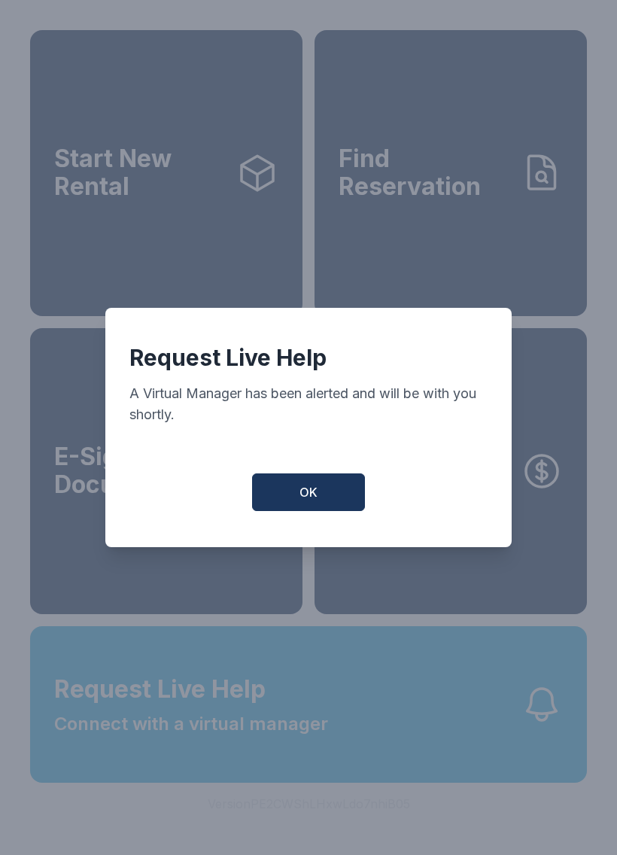
click at [288, 507] on button "OK" at bounding box center [308, 492] width 113 height 38
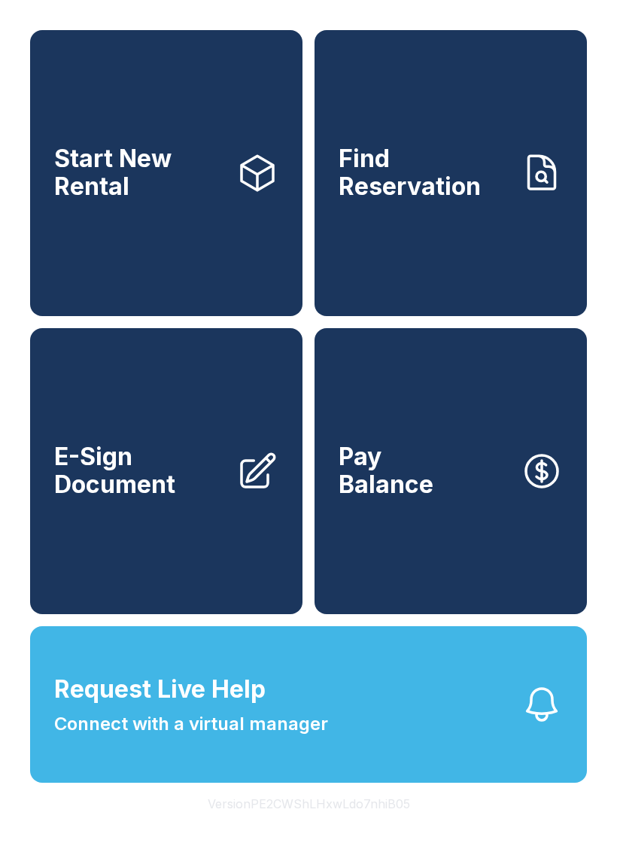
click at [537, 725] on icon "button" at bounding box center [542, 704] width 42 height 42
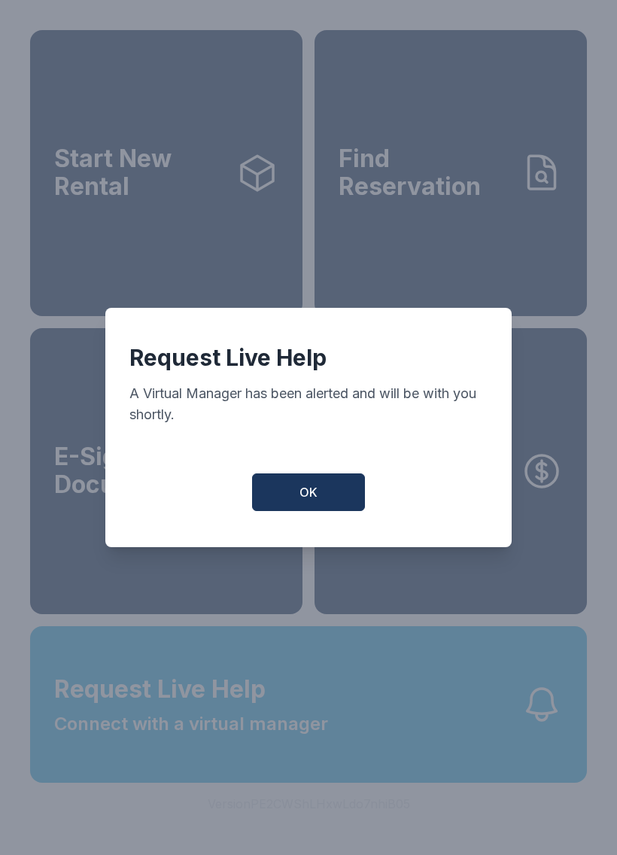
click at [311, 482] on button "OK" at bounding box center [308, 492] width 113 height 38
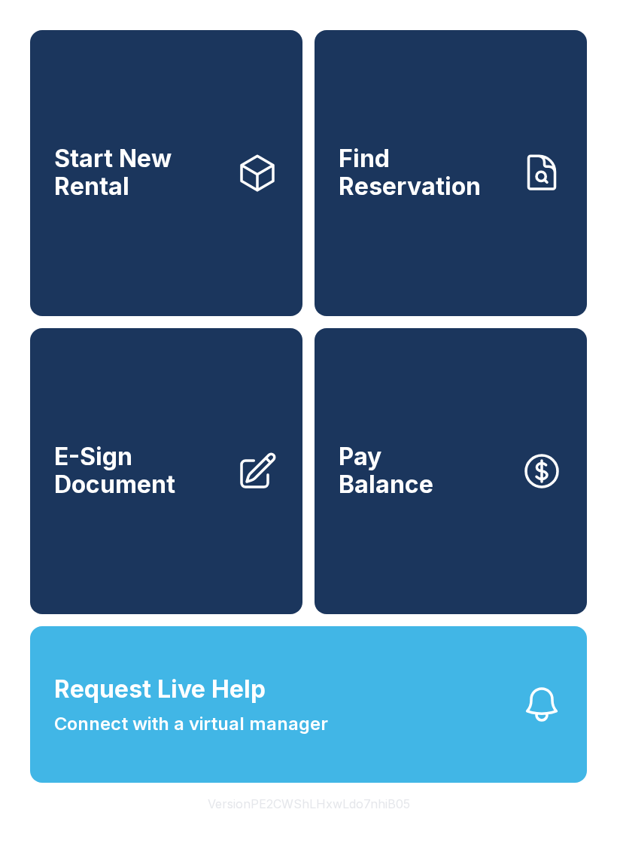
click at [539, 725] on icon "button" at bounding box center [542, 704] width 42 height 42
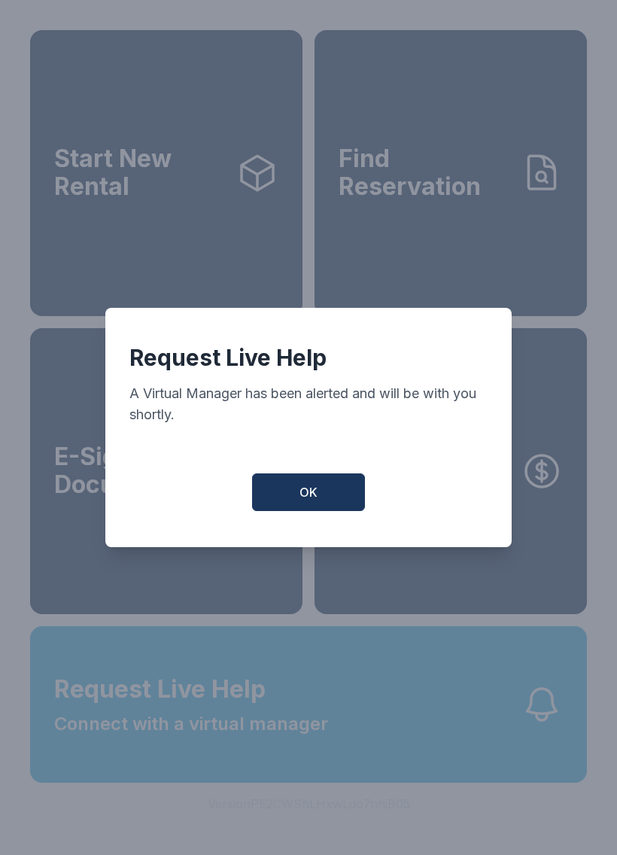
click at [307, 496] on span "OK" at bounding box center [308, 492] width 18 height 18
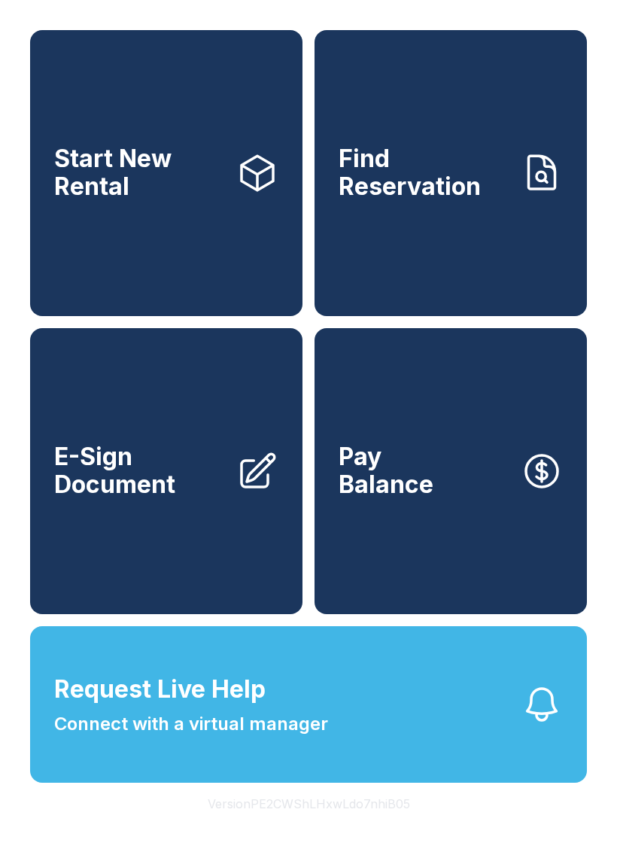
click at [544, 725] on icon "button" at bounding box center [542, 704] width 42 height 42
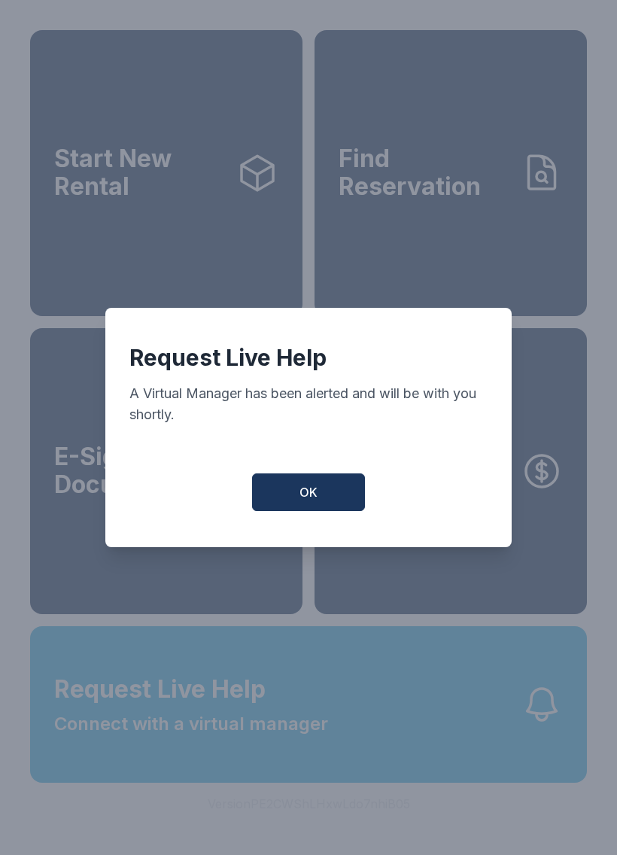
click at [333, 495] on button "OK" at bounding box center [308, 492] width 113 height 38
click at [333, 494] on button "OK" at bounding box center [308, 492] width 113 height 38
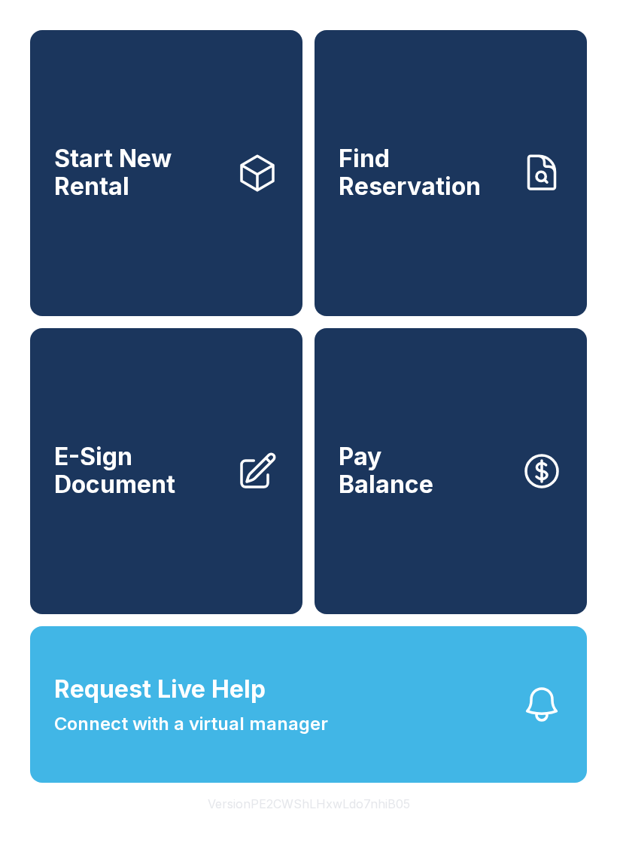
click at [324, 497] on link "Pay Balance" at bounding box center [450, 471] width 272 height 286
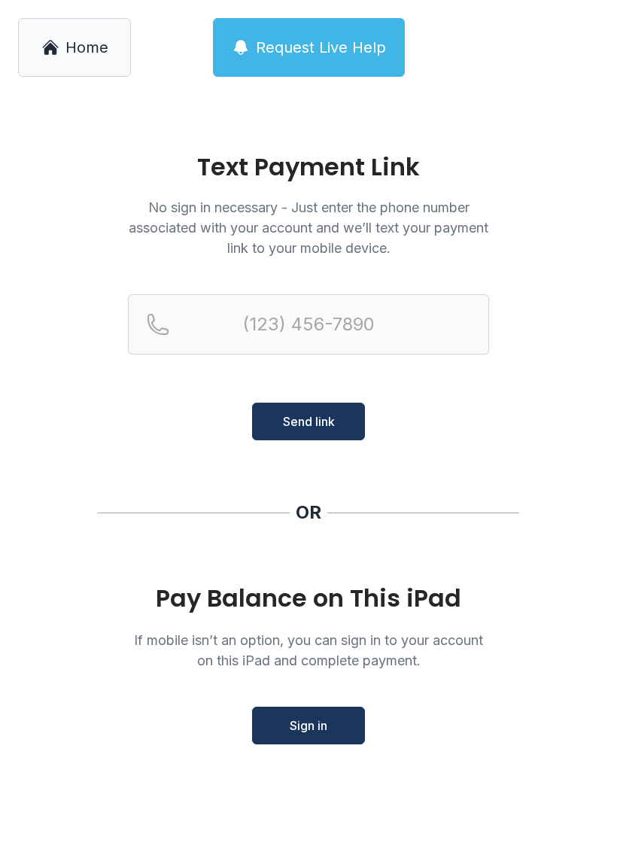
click at [609, 205] on main "Text Payment Link No sign in necessary - Just enter the phone number associated…" at bounding box center [308, 475] width 617 height 760
click at [90, 53] on span "Home" at bounding box center [86, 47] width 43 height 21
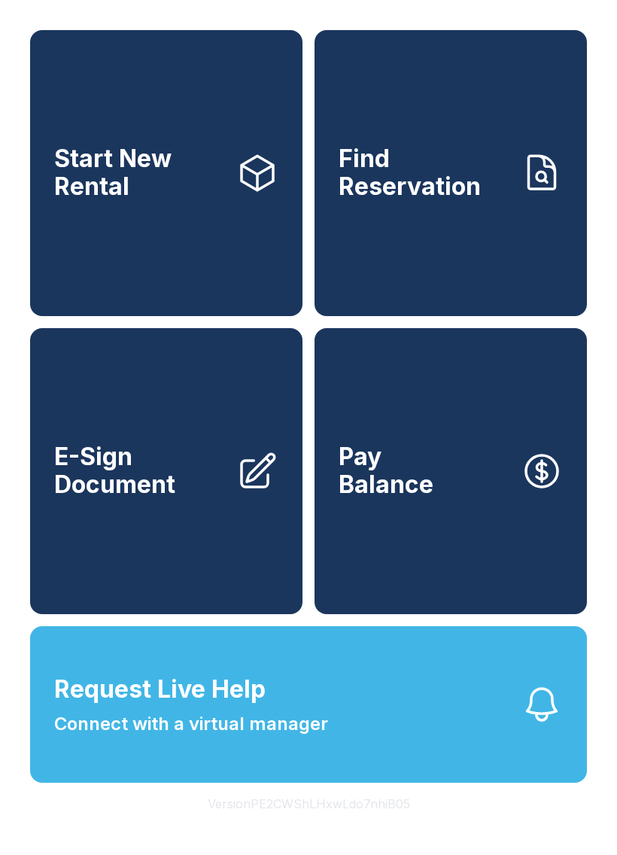
click at [509, 734] on button "Request Live Help Connect with a virtual manager" at bounding box center [308, 704] width 557 height 156
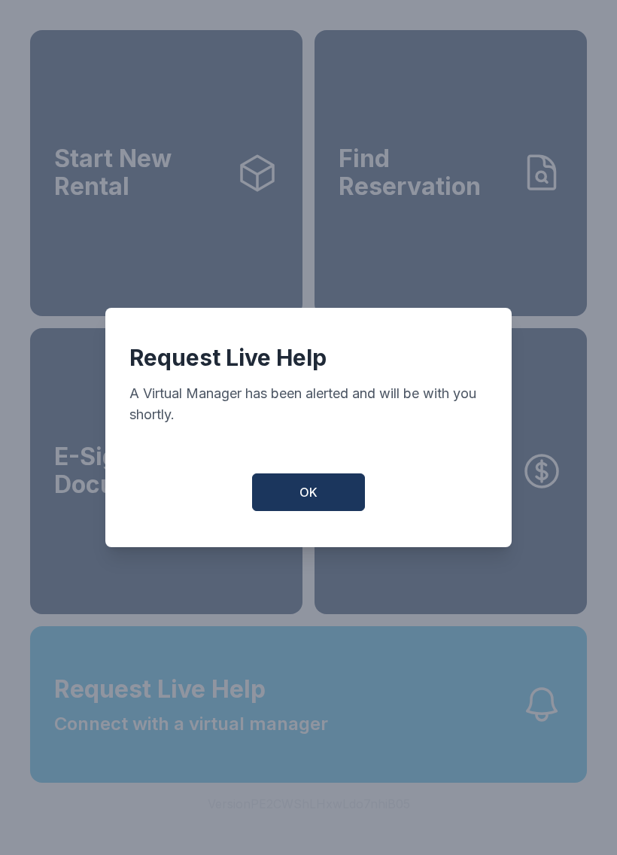
click at [339, 494] on button "OK" at bounding box center [308, 492] width 113 height 38
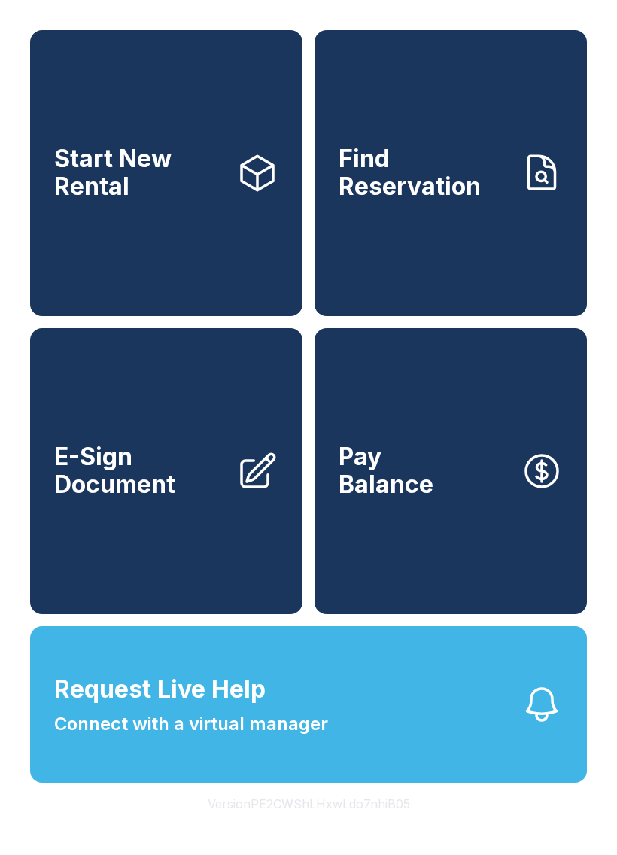
click at [238, 278] on link "Start New Rental" at bounding box center [166, 173] width 272 height 286
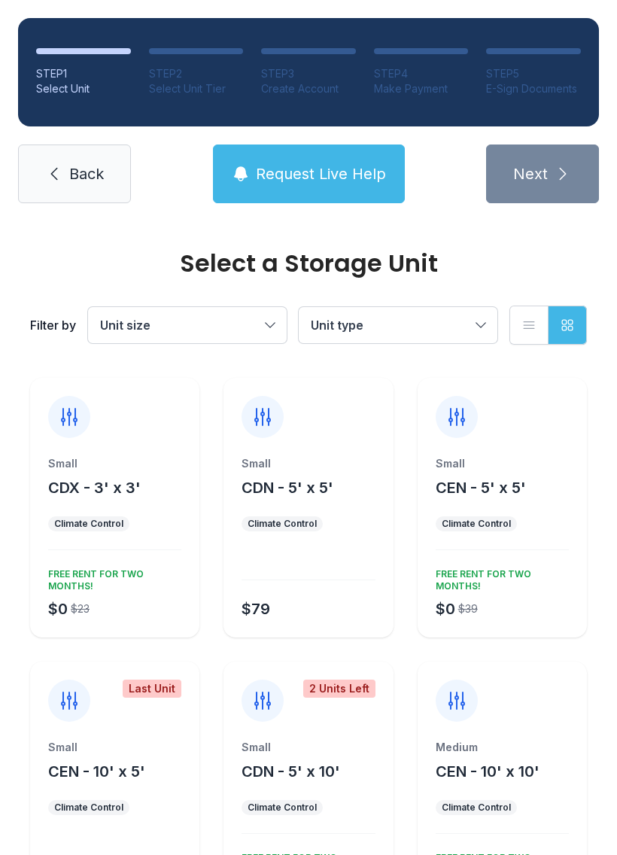
click at [372, 169] on span "Request Live Help" at bounding box center [321, 173] width 130 height 21
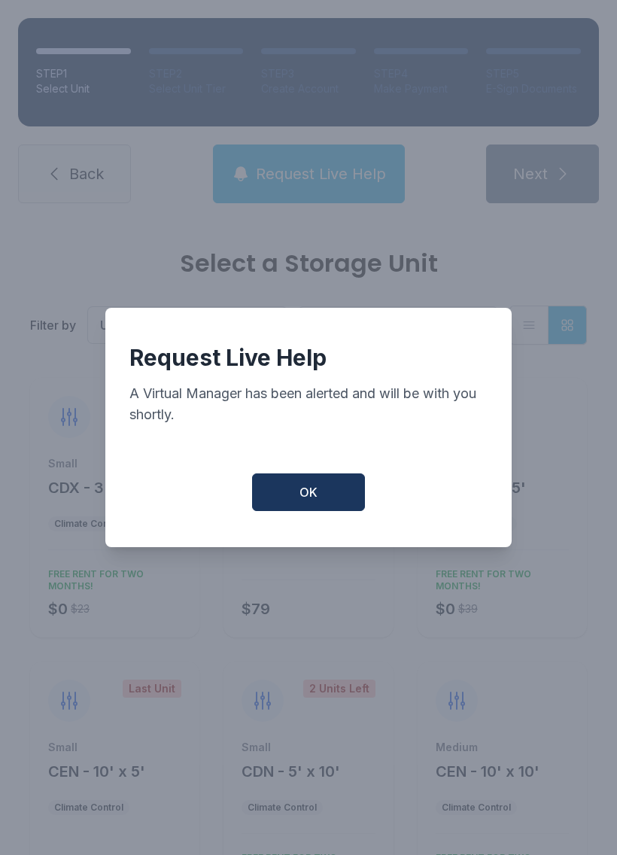
click at [316, 501] on span "OK" at bounding box center [308, 492] width 18 height 18
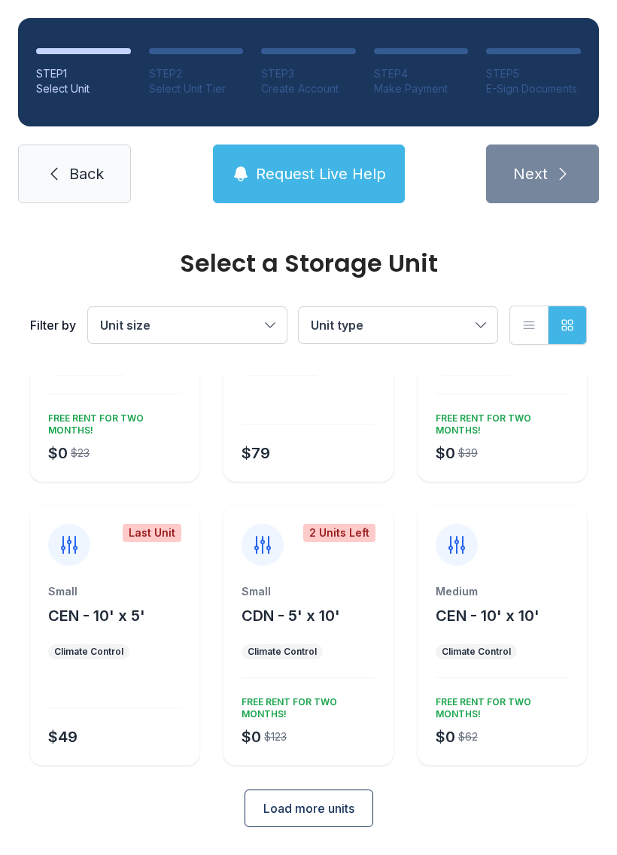
scroll to position [155, 0]
click at [111, 185] on link "Back" at bounding box center [74, 173] width 113 height 59
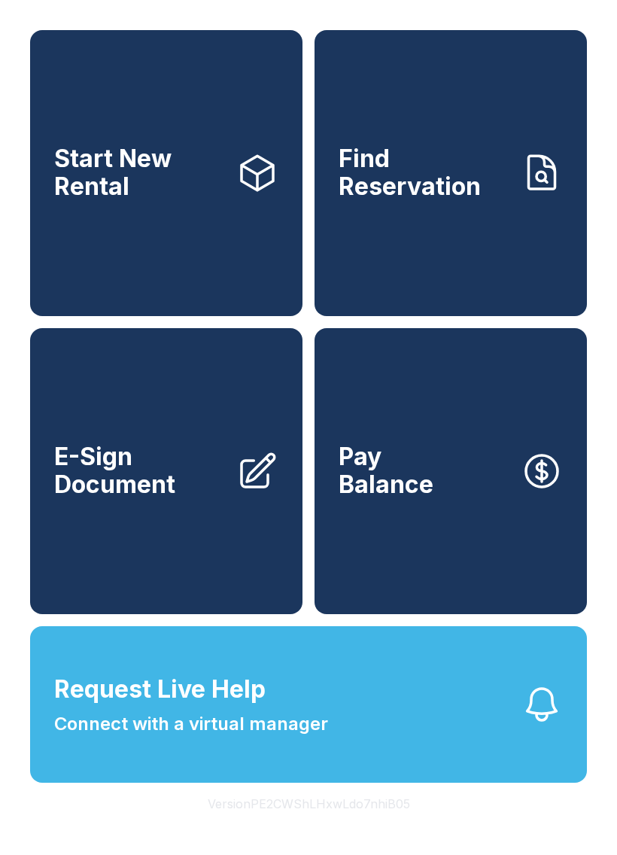
click at [481, 735] on button "Request Live Help Connect with a virtual manager" at bounding box center [308, 704] width 557 height 156
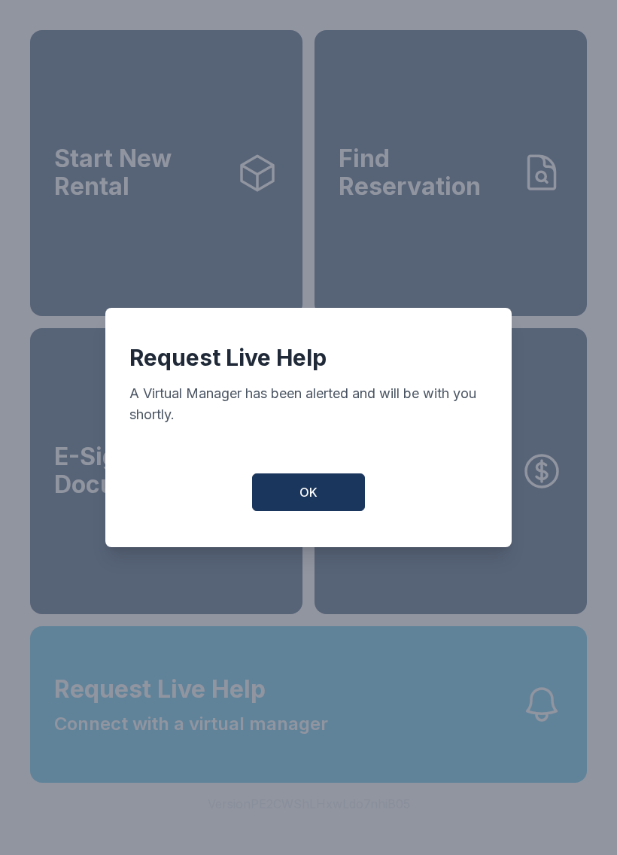
click at [319, 486] on button "OK" at bounding box center [308, 492] width 113 height 38
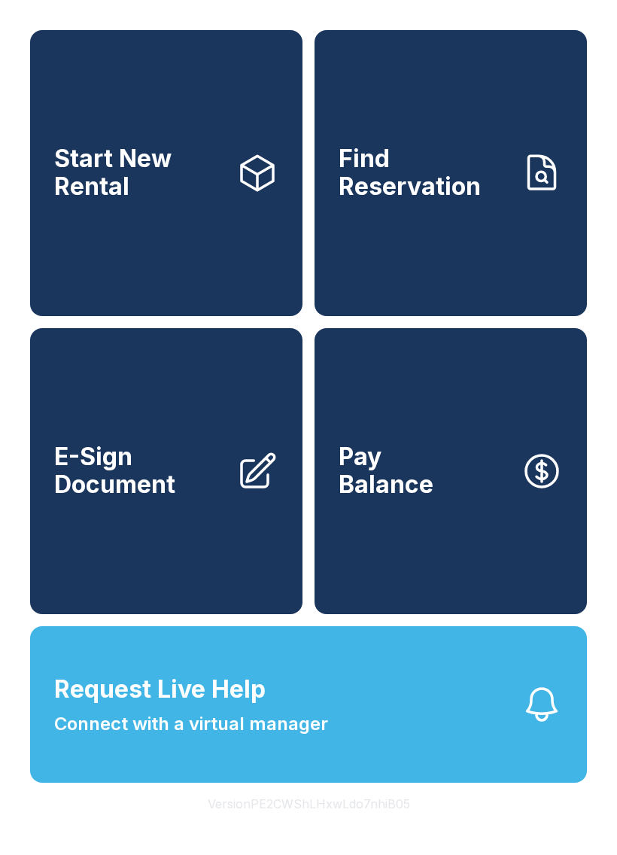
click at [244, 551] on link "E-Sign Document" at bounding box center [166, 471] width 272 height 286
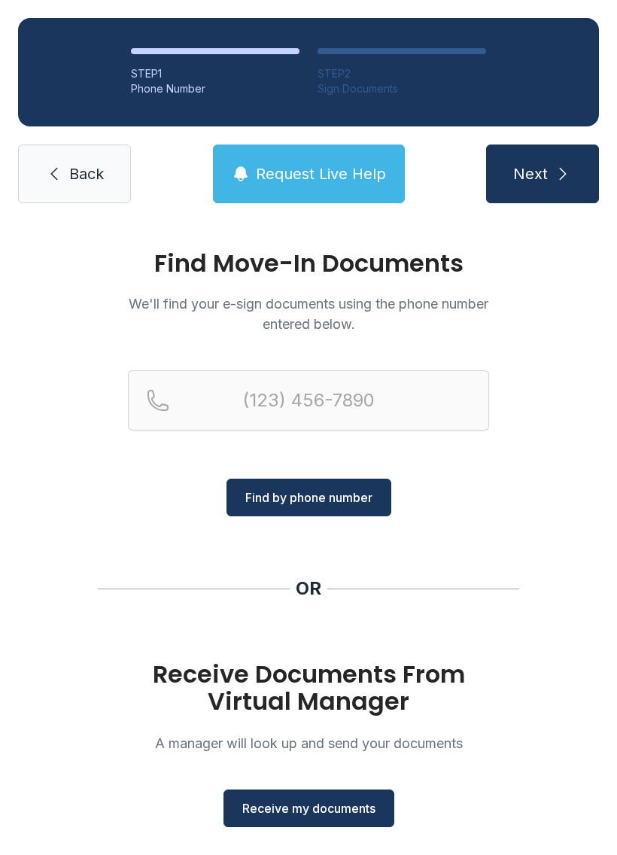
click at [579, 743] on div "Find Move-In Documents We'll find your e-sign documents using the phone number …" at bounding box center [308, 554] width 617 height 666
click at [381, 416] on input "Reservation phone number" at bounding box center [308, 400] width 361 height 60
click at [569, 190] on button "Next" at bounding box center [542, 173] width 113 height 59
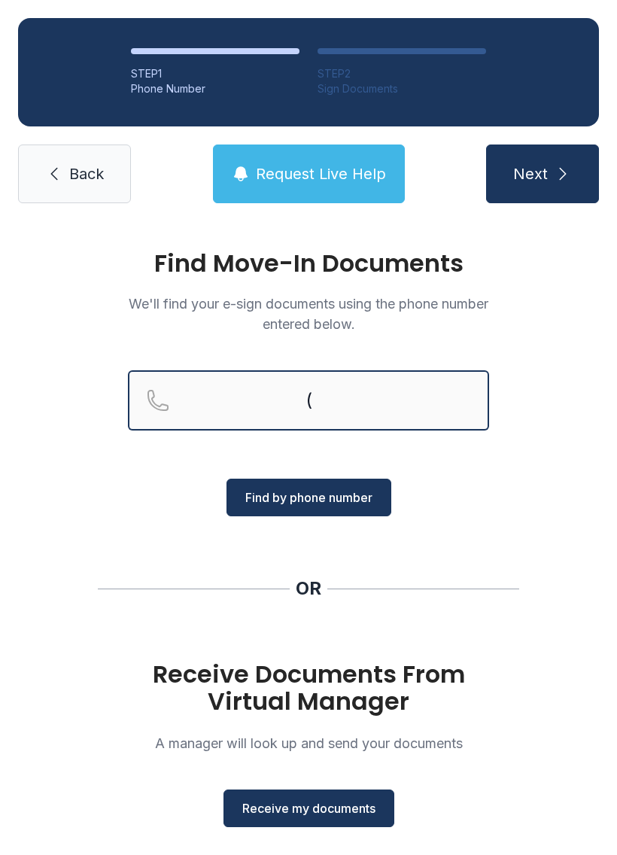
type input "("
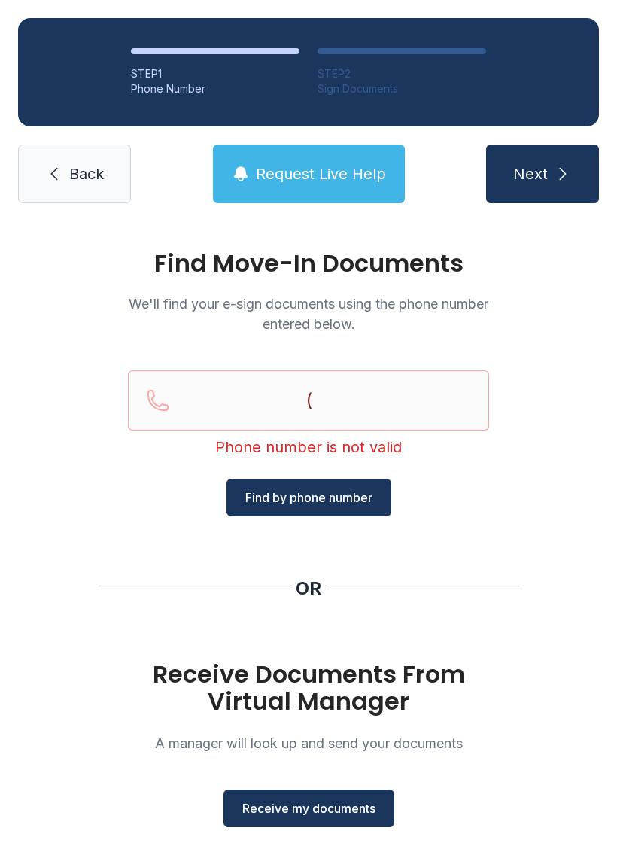
click at [573, 521] on div "Find Move-In Documents We'll find your e-sign documents using the phone number …" at bounding box center [308, 554] width 617 height 666
click at [93, 184] on link "Back" at bounding box center [74, 173] width 113 height 59
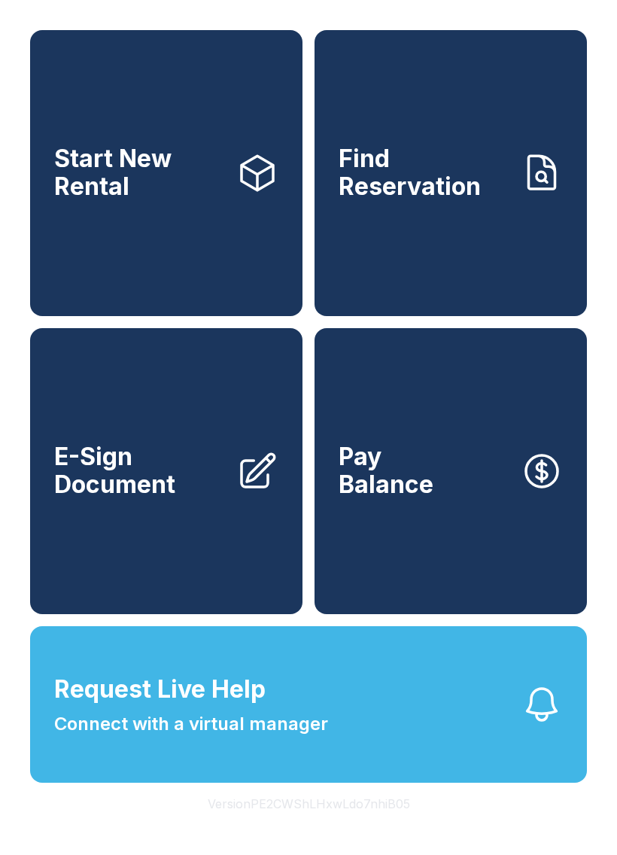
click at [214, 193] on span "Start New Rental" at bounding box center [139, 172] width 170 height 55
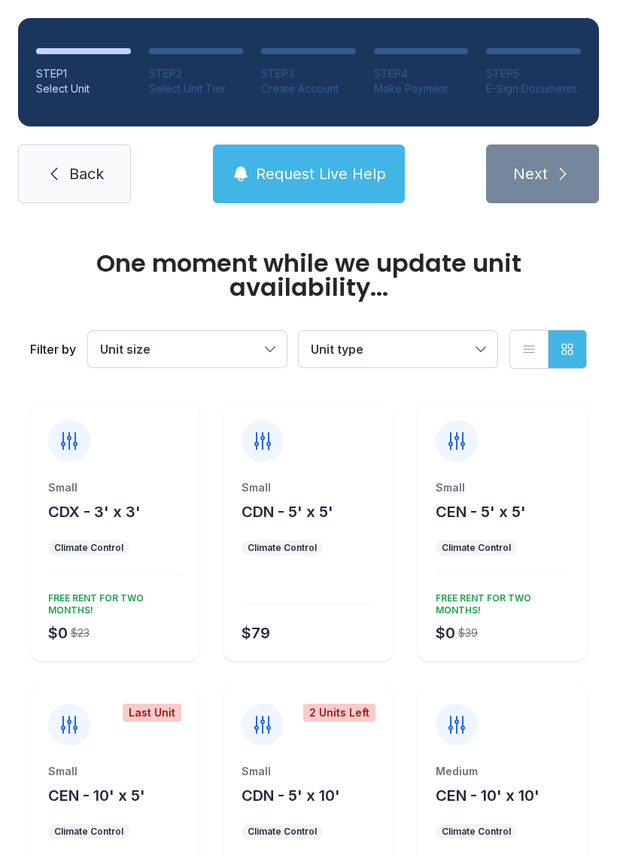
click at [344, 153] on button "Request Live Help" at bounding box center [309, 173] width 192 height 59
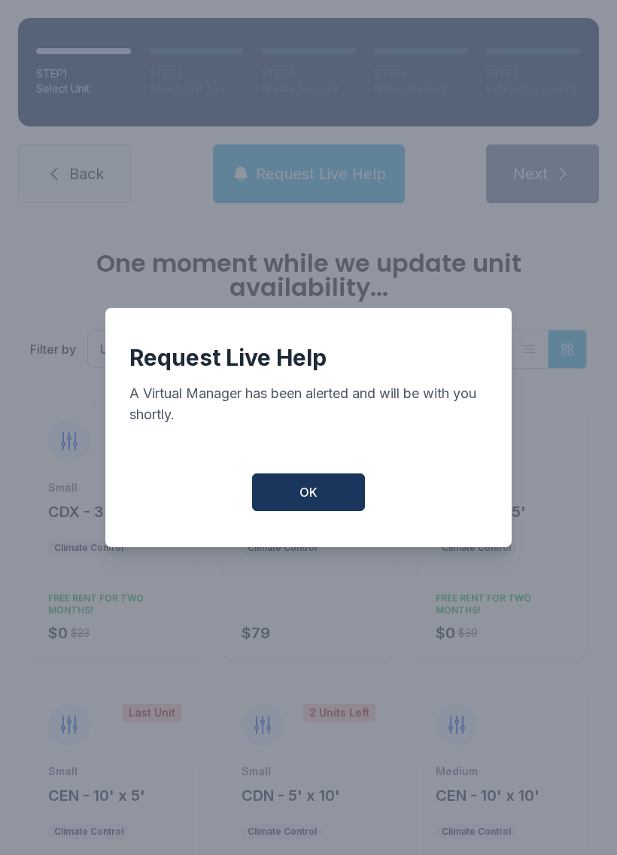
click at [330, 494] on button "OK" at bounding box center [308, 492] width 113 height 38
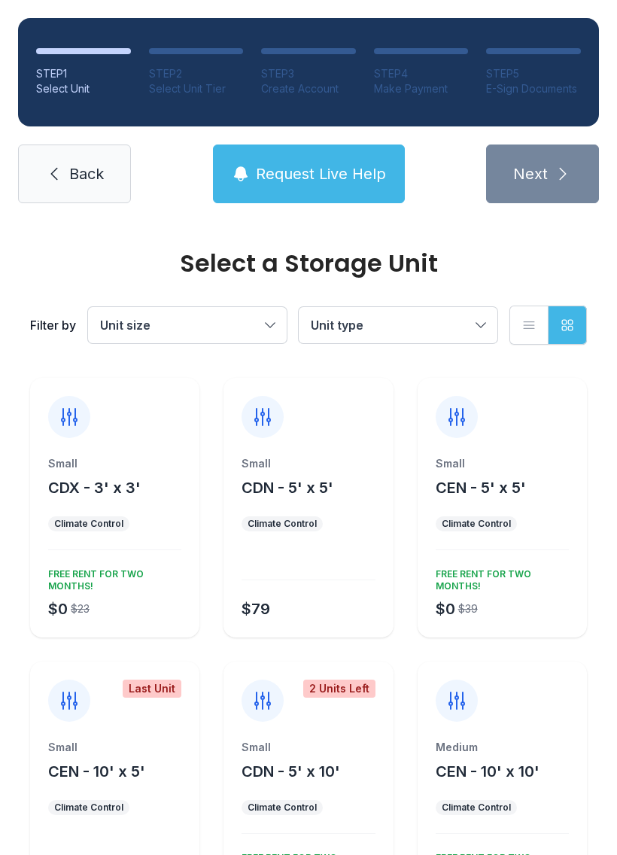
click at [351, 170] on span "Request Live Help" at bounding box center [321, 173] width 130 height 21
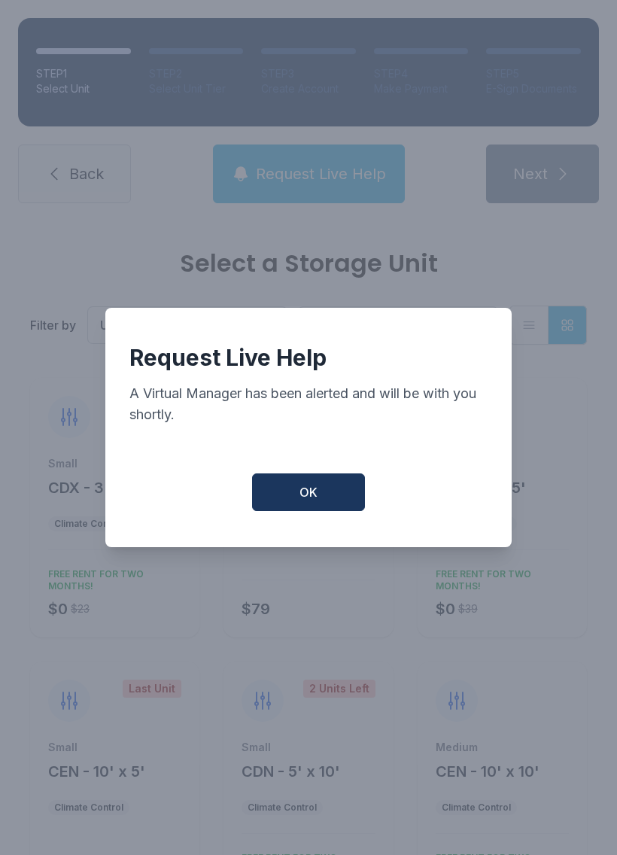
click at [335, 496] on button "OK" at bounding box center [308, 492] width 113 height 38
